Goal: Task Accomplishment & Management: Use online tool/utility

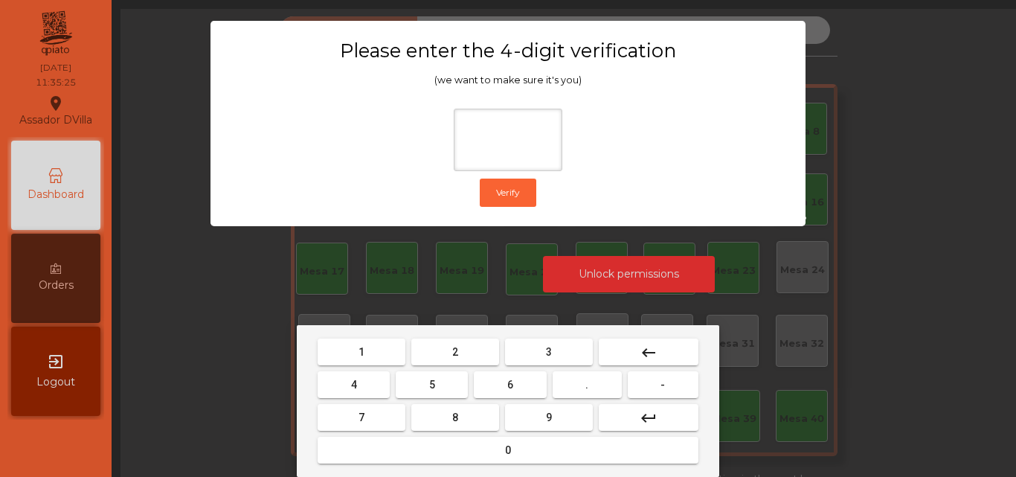
click at [464, 356] on button "2" at bounding box center [455, 352] width 88 height 27
click at [364, 376] on button "4" at bounding box center [354, 384] width 72 height 27
click at [500, 389] on button "6" at bounding box center [510, 384] width 72 height 27
click at [560, 422] on button "9" at bounding box center [549, 417] width 88 height 27
type input "****"
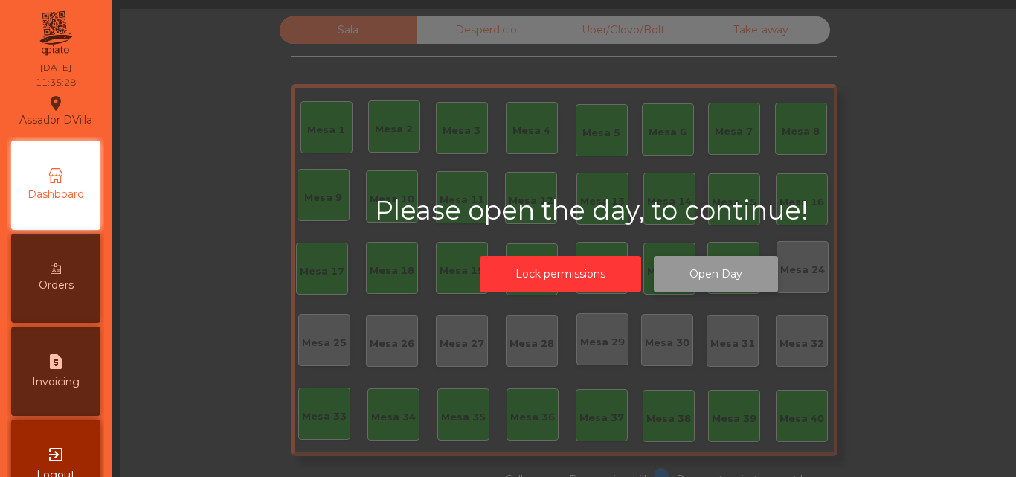
click at [676, 280] on button "Open Day" at bounding box center [716, 274] width 124 height 36
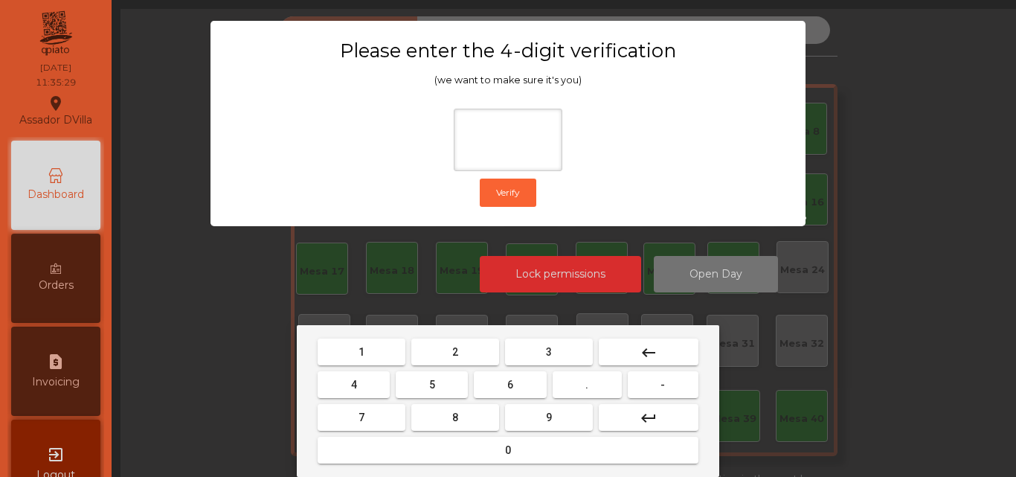
click at [467, 360] on button "2" at bounding box center [455, 352] width 88 height 27
click at [376, 383] on button "4" at bounding box center [354, 384] width 72 height 27
click at [484, 397] on button "6" at bounding box center [510, 384] width 72 height 27
click at [548, 421] on span "9" at bounding box center [549, 417] width 6 height 12
type input "****"
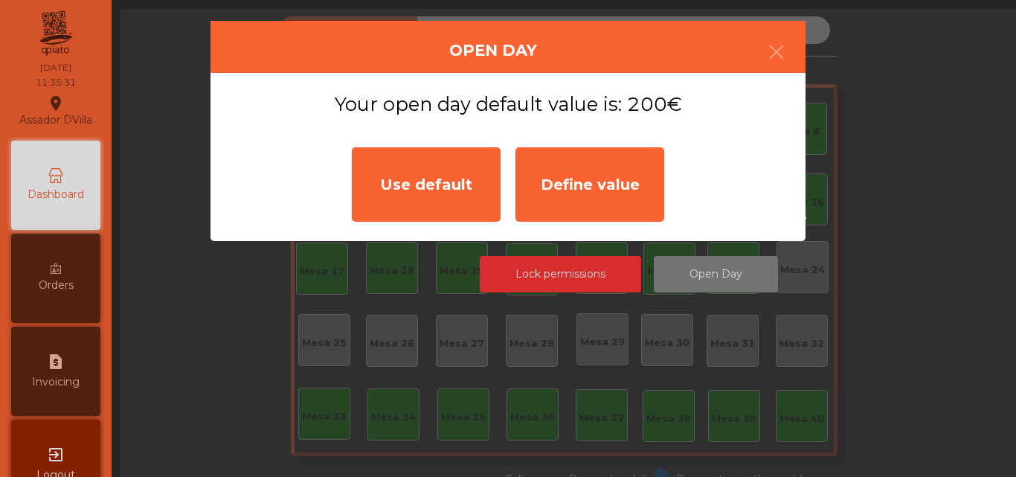
click at [452, 144] on div "Use default Define value" at bounding box center [507, 184] width 327 height 89
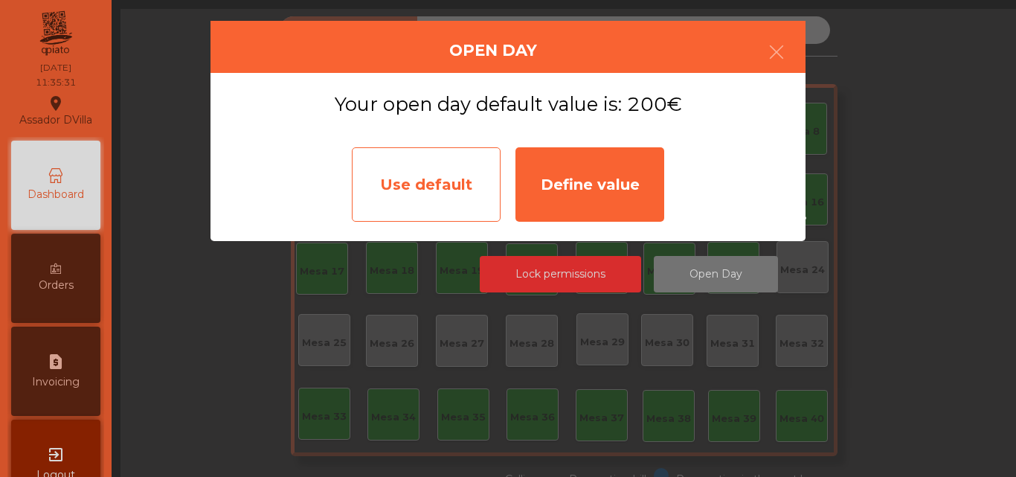
click at [454, 165] on div "Use default" at bounding box center [426, 184] width 149 height 74
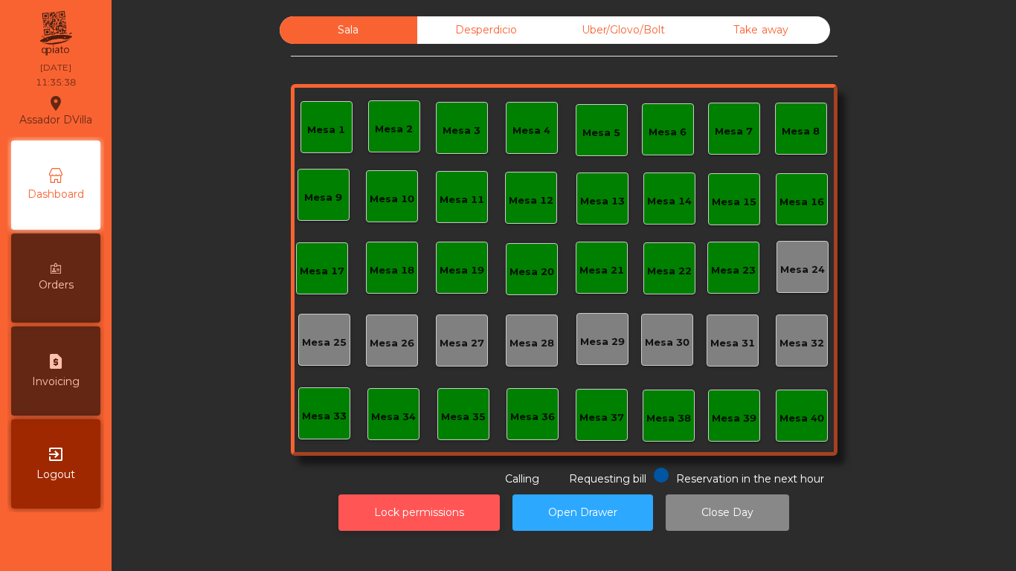
click at [420, 476] on button "Lock permissions" at bounding box center [419, 513] width 161 height 36
